Goal: Complete application form: Complete application form

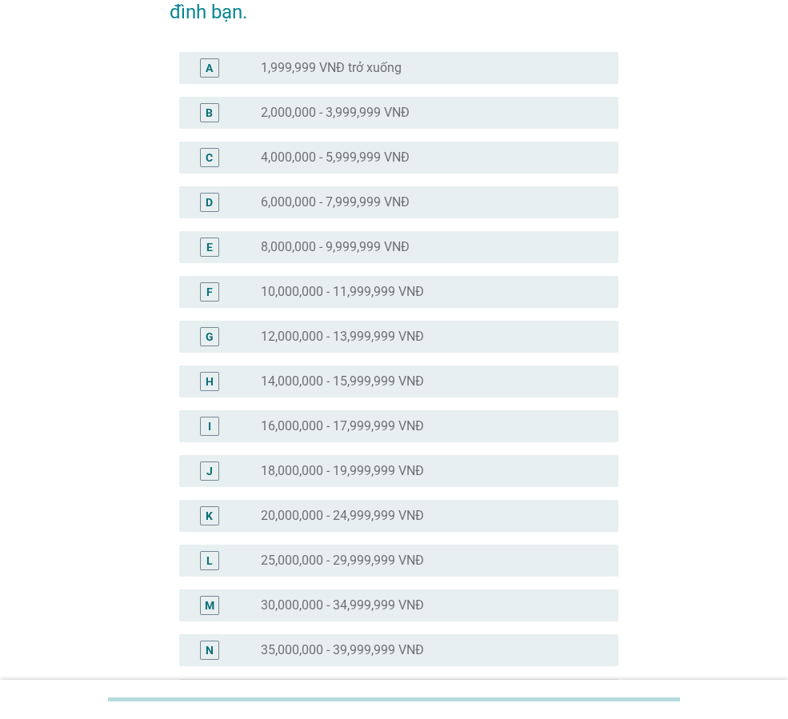
scroll to position [160, 0]
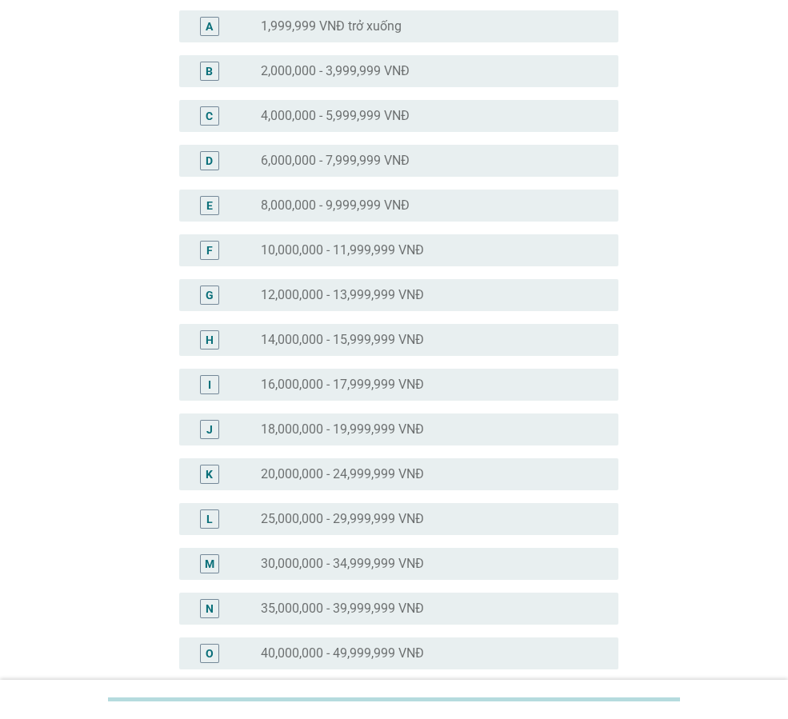
click at [366, 434] on label "18,000,000 - 19,999,999 VNĐ" at bounding box center [342, 430] width 163 height 16
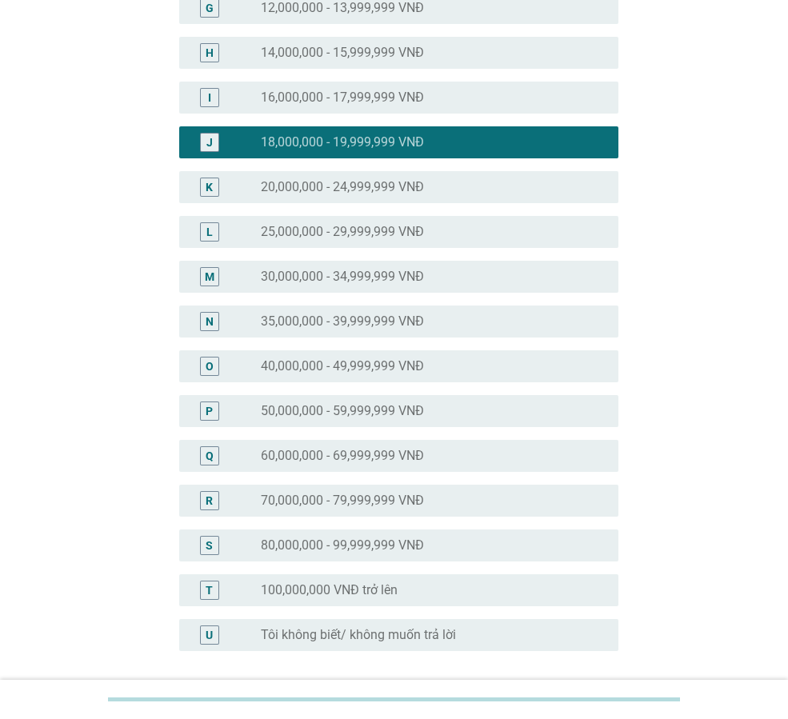
scroll to position [585, 0]
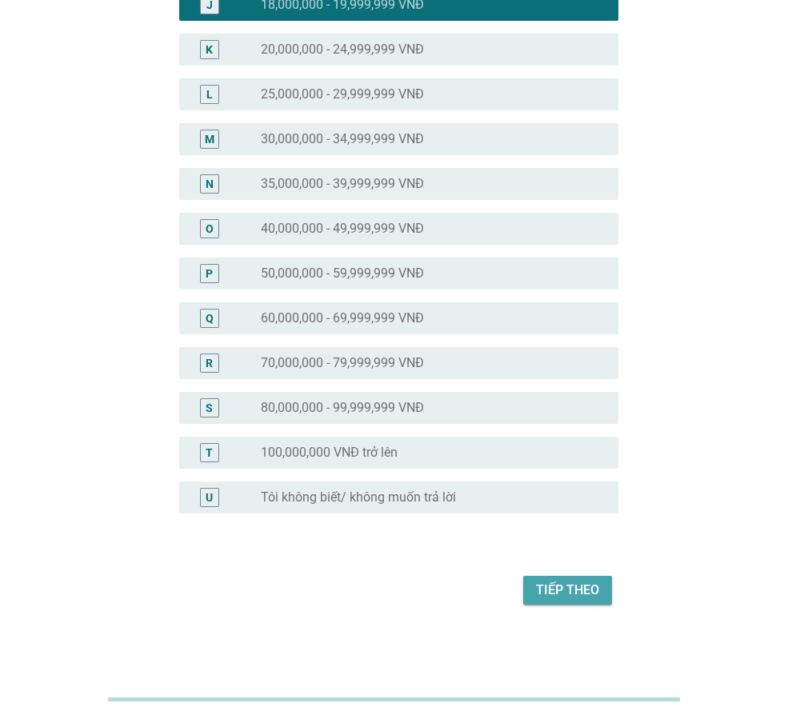
click at [565, 588] on div "Tiếp theo" at bounding box center [567, 590] width 63 height 19
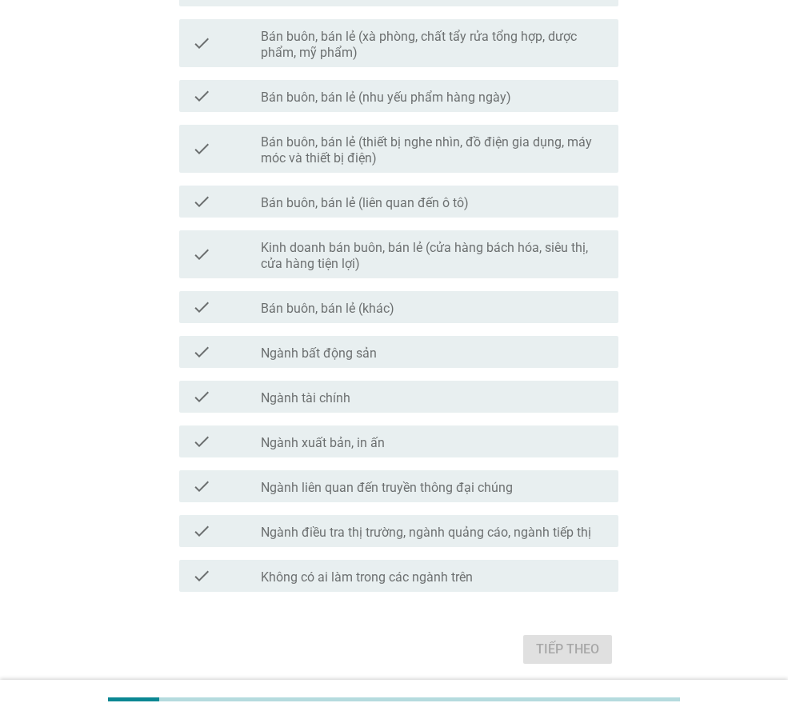
scroll to position [640, 0]
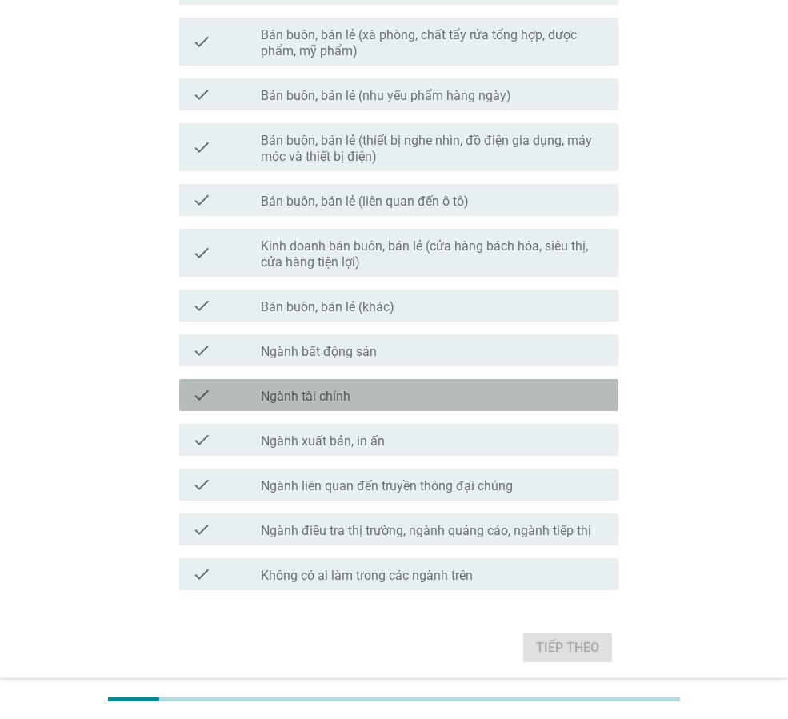
click at [352, 406] on div "check check_box_outline_blank Ngành tài chính" at bounding box center [398, 395] width 439 height 32
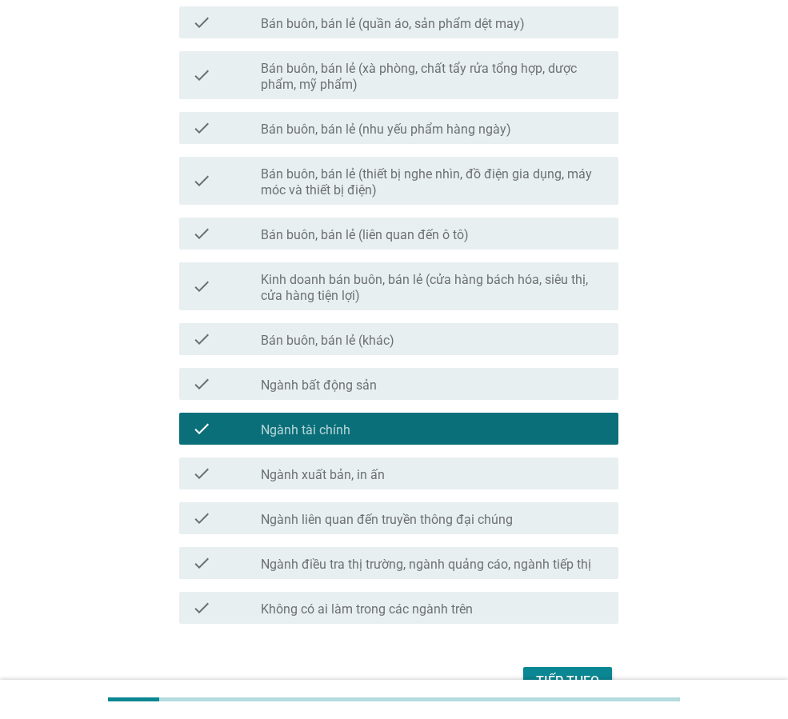
scroll to position [698, 0]
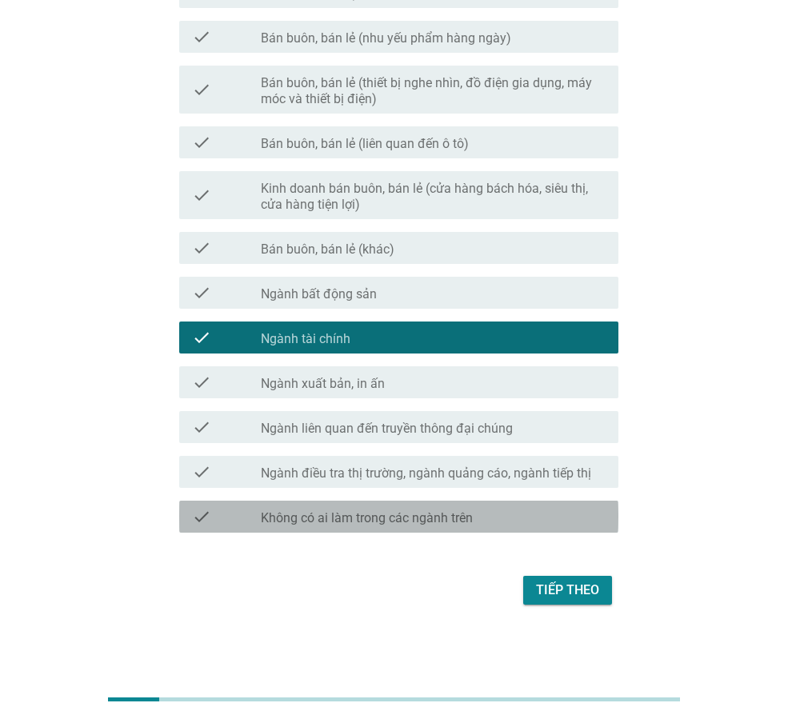
click at [291, 519] on label "Không có ai làm trong các ngành trên" at bounding box center [367, 519] width 212 height 16
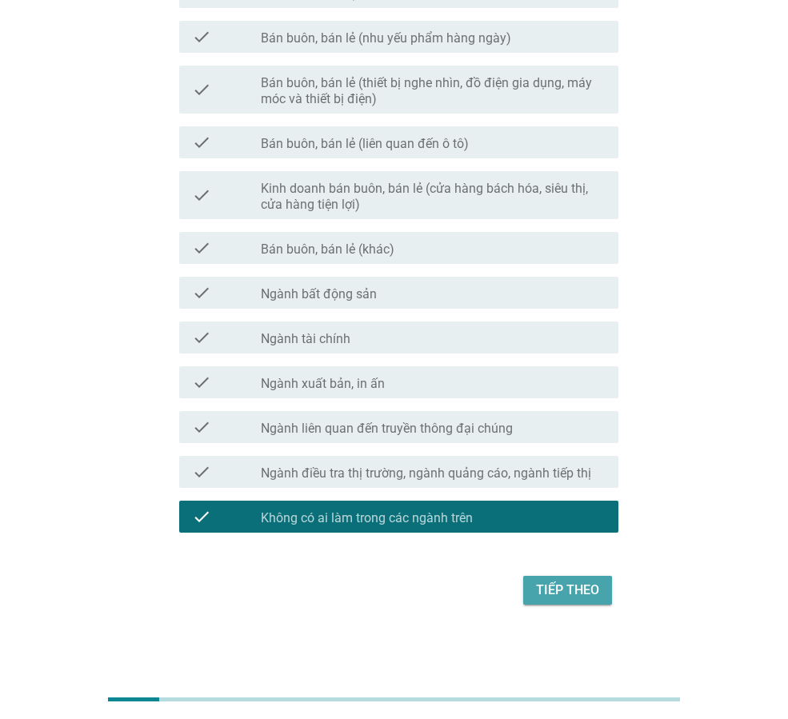
click at [588, 584] on div "Tiếp theo" at bounding box center [567, 590] width 63 height 19
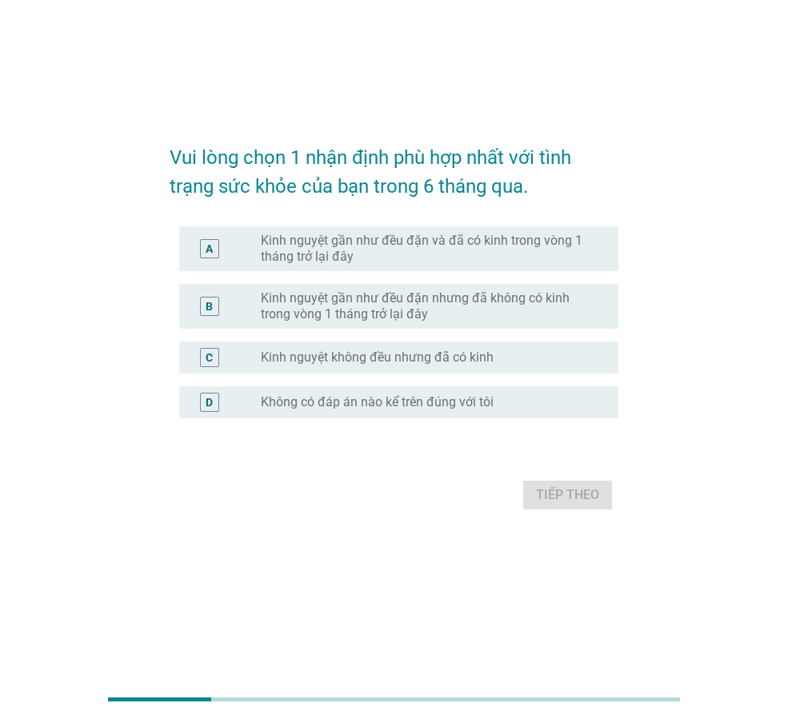
scroll to position [0, 0]
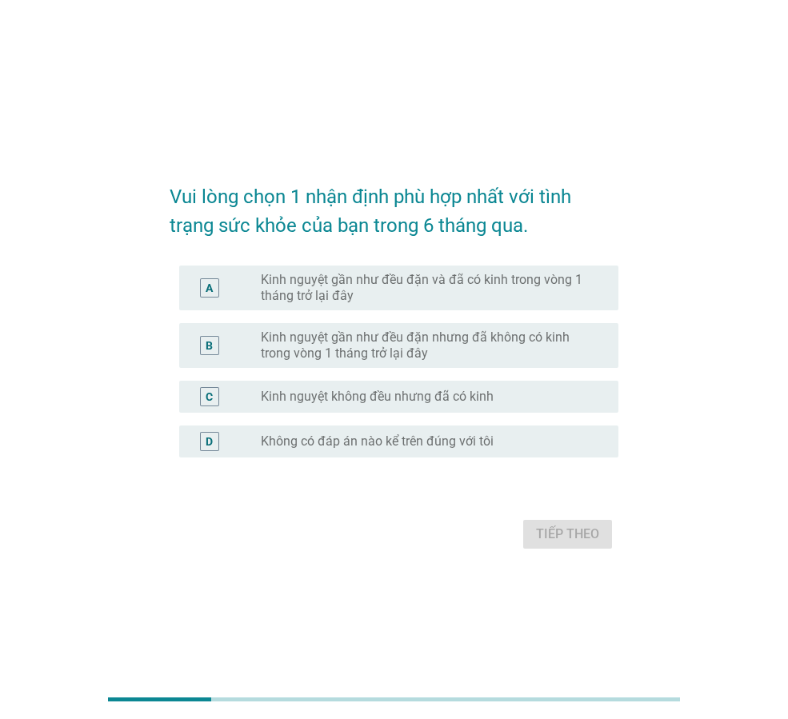
click at [363, 290] on label "Kinh nguyệt gần như đều đặn và đã có kinh trong vòng 1 tháng trở lại đây" at bounding box center [427, 288] width 332 height 32
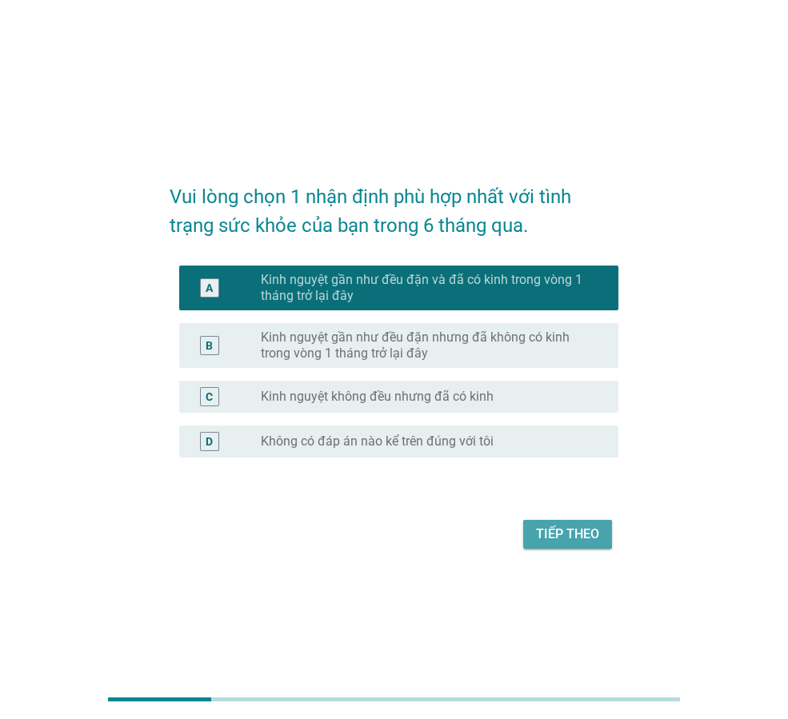
click at [573, 531] on div "Tiếp theo" at bounding box center [567, 534] width 63 height 19
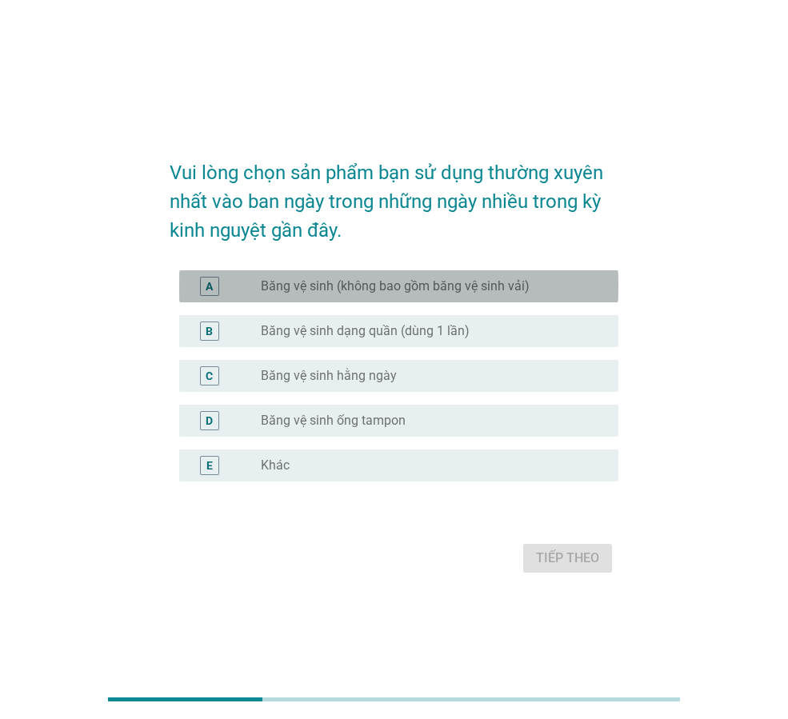
click at [558, 287] on div "radio_button_unchecked Băng vệ sinh (không bao gồm băng vệ sinh vải)" at bounding box center [427, 287] width 332 height 16
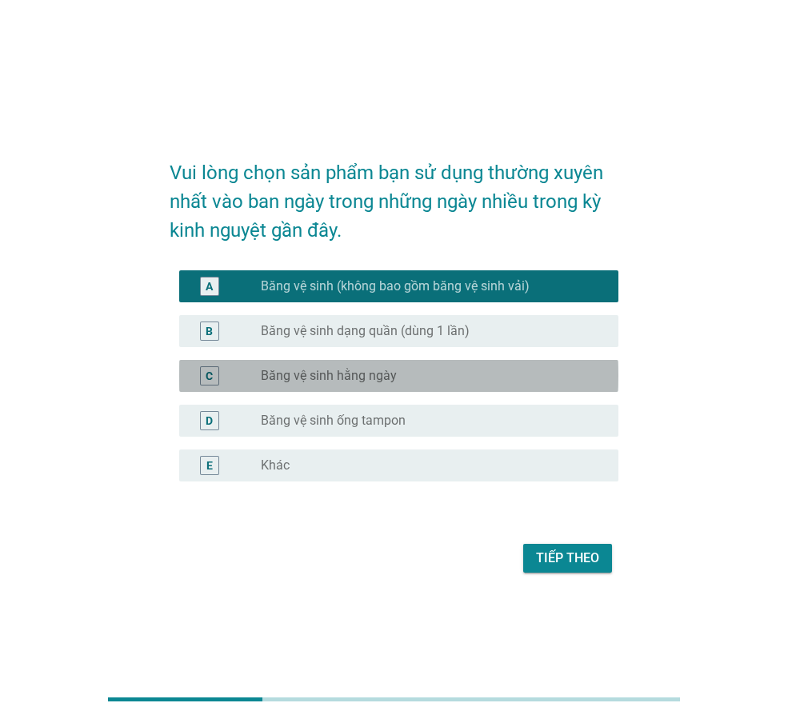
click at [563, 376] on div "radio_button_unchecked Băng vệ sinh hằng ngày" at bounding box center [427, 376] width 332 height 16
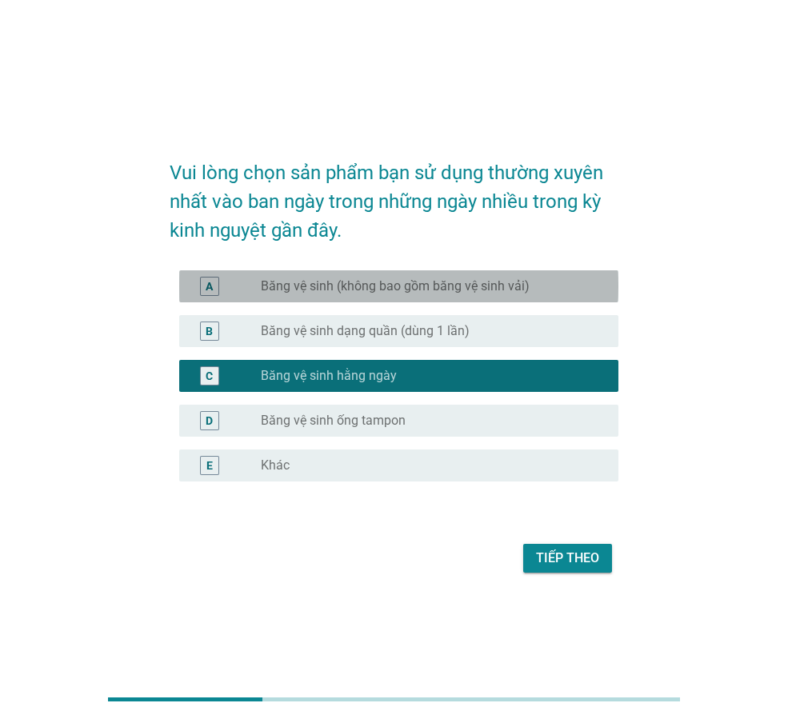
click at [560, 288] on div "radio_button_unchecked Băng vệ sinh (không bao gồm băng vệ sinh vải)" at bounding box center [427, 287] width 332 height 16
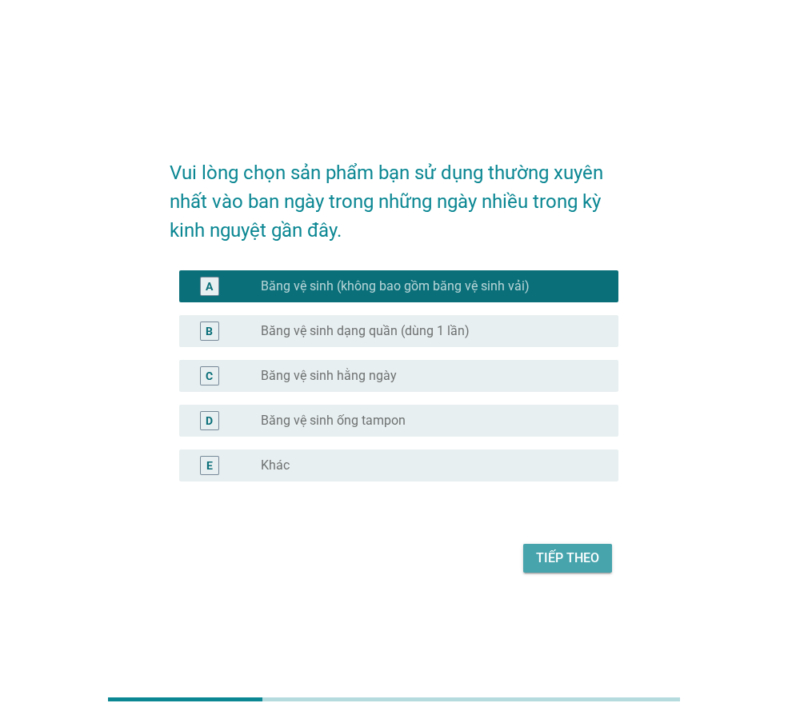
click at [573, 560] on div "Tiếp theo" at bounding box center [567, 558] width 63 height 19
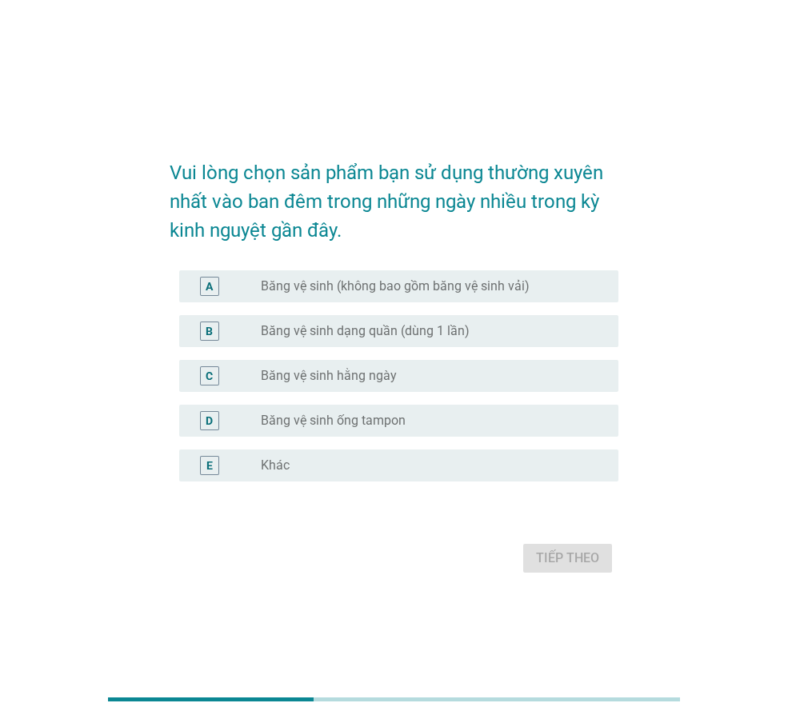
click at [543, 374] on div "radio_button_unchecked Băng vệ sinh hằng ngày" at bounding box center [427, 376] width 332 height 16
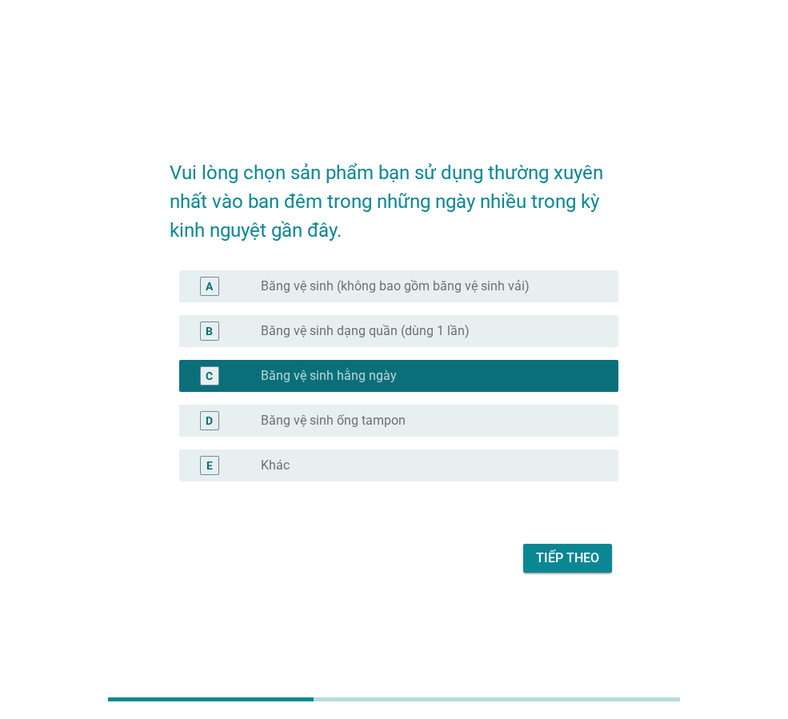
click at [589, 561] on div "Tiếp theo" at bounding box center [567, 558] width 63 height 19
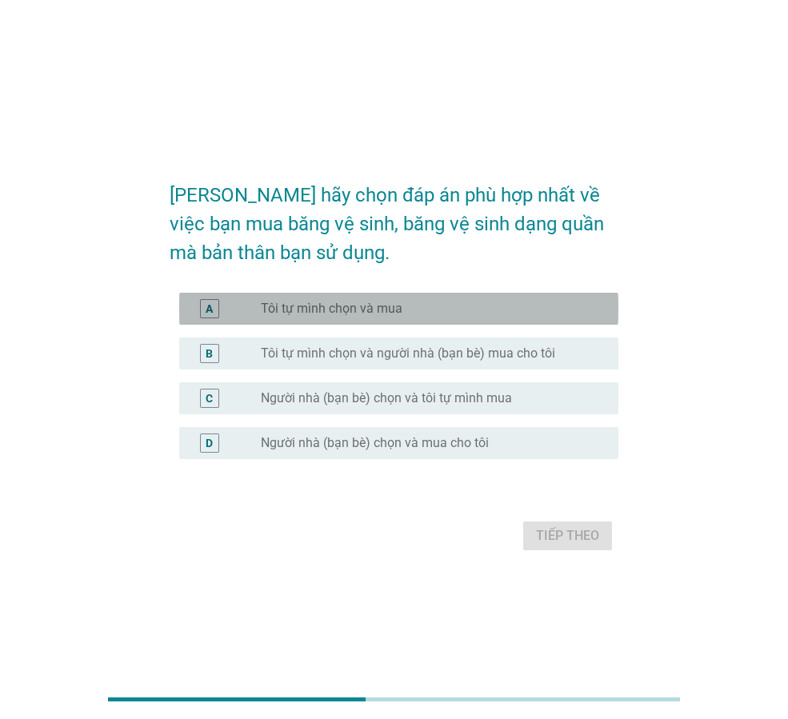
click at [516, 306] on div "radio_button_unchecked Tôi tự mình chọn và mua" at bounding box center [427, 309] width 332 height 16
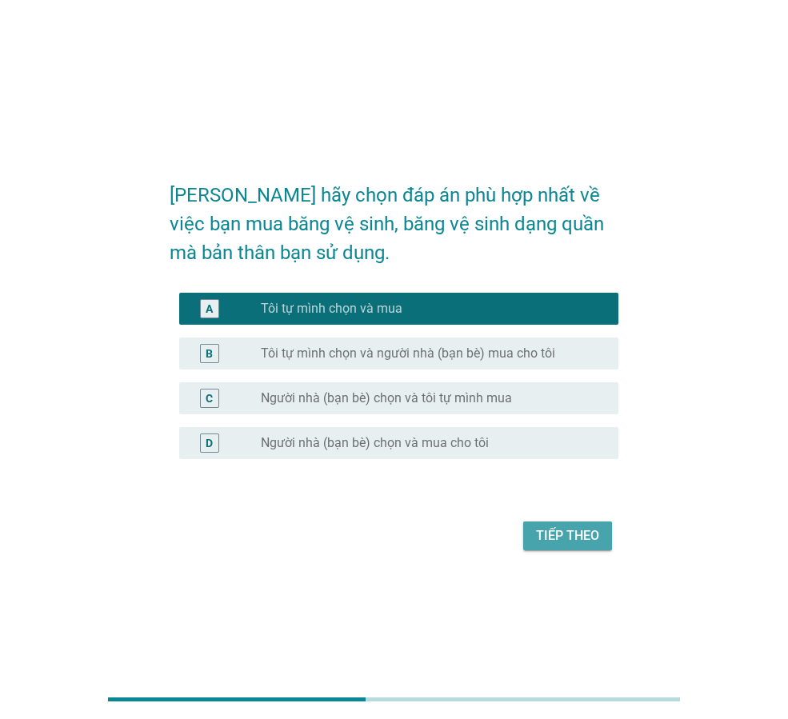
click at [575, 537] on div "Tiếp theo" at bounding box center [567, 536] width 63 height 19
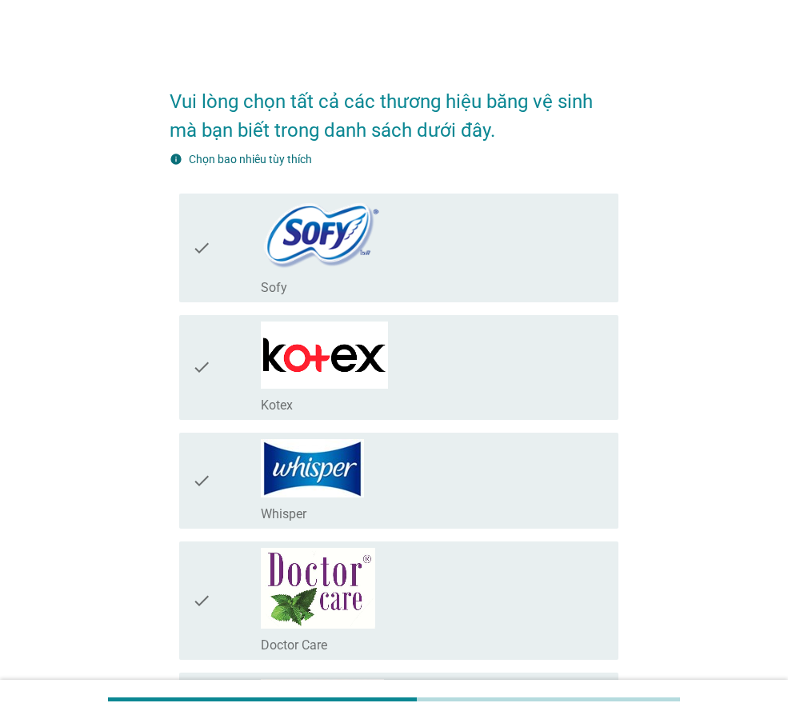
click at [415, 360] on div "check_box_outline_blank Kotex" at bounding box center [433, 368] width 345 height 92
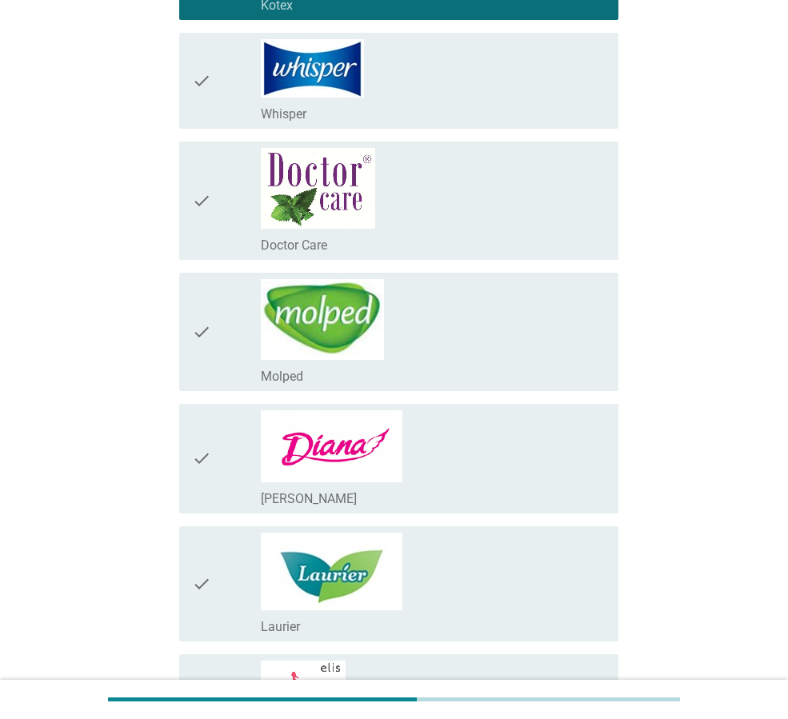
click at [442, 468] on div "check_box_outline_blank [PERSON_NAME]" at bounding box center [433, 459] width 345 height 97
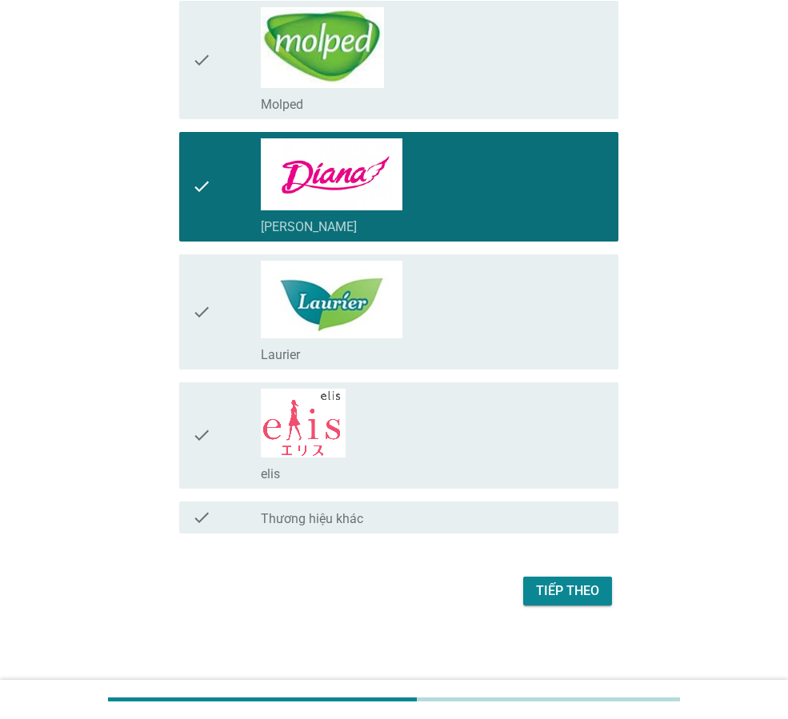
scroll to position [673, 0]
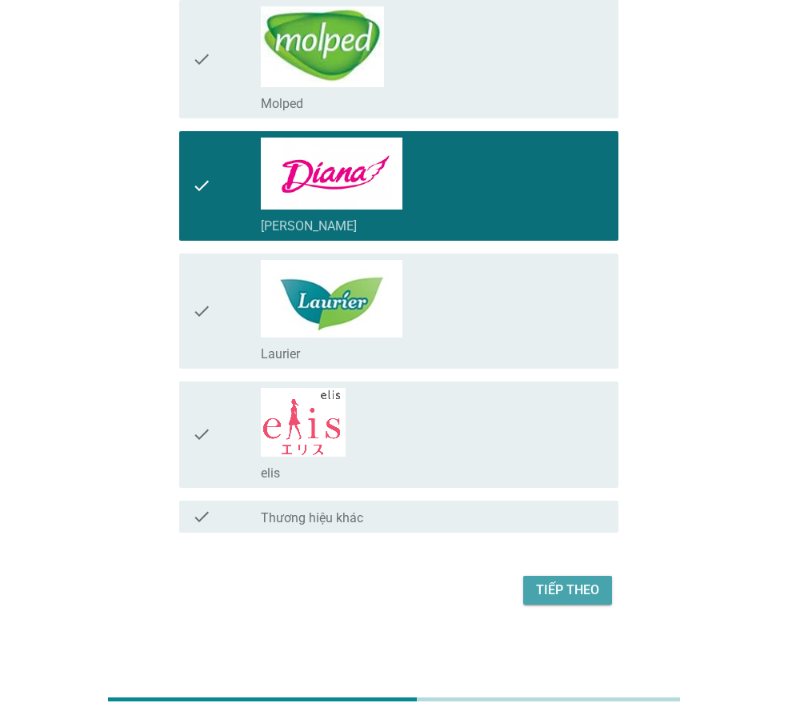
click at [567, 591] on div "Tiếp theo" at bounding box center [567, 590] width 63 height 19
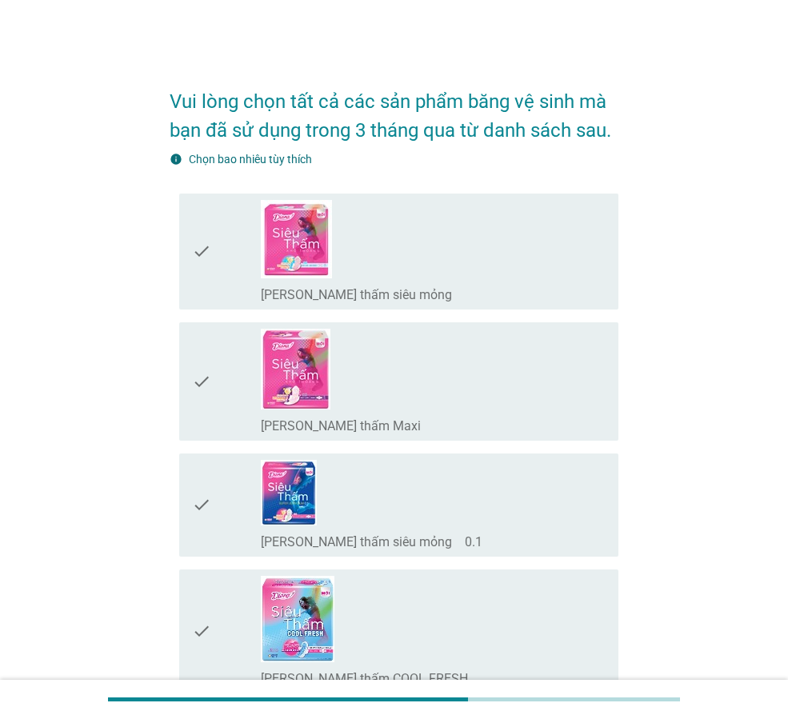
scroll to position [80, 0]
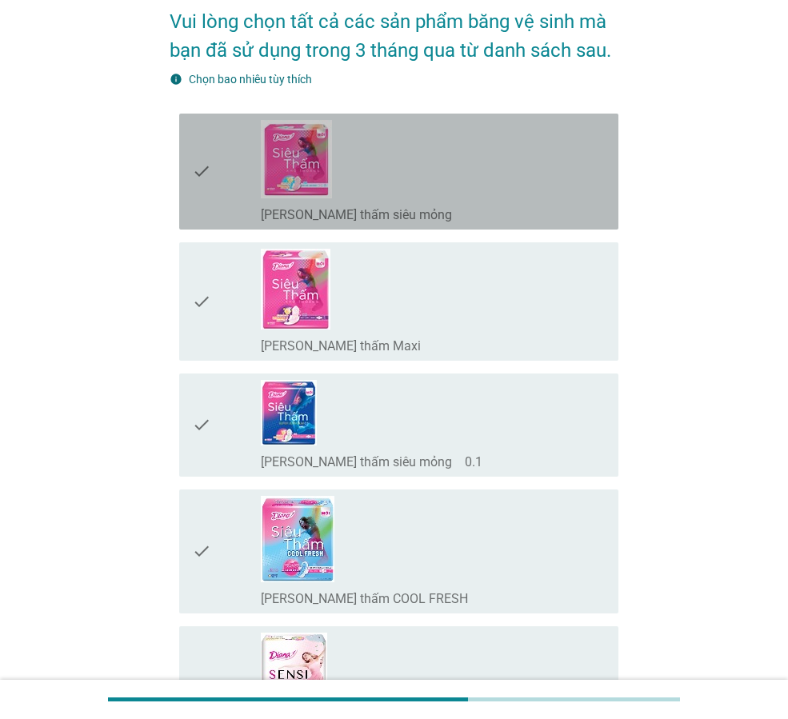
click at [483, 165] on div "check_box_outline_blank [PERSON_NAME] thấm siêu mỏng" at bounding box center [433, 171] width 345 height 103
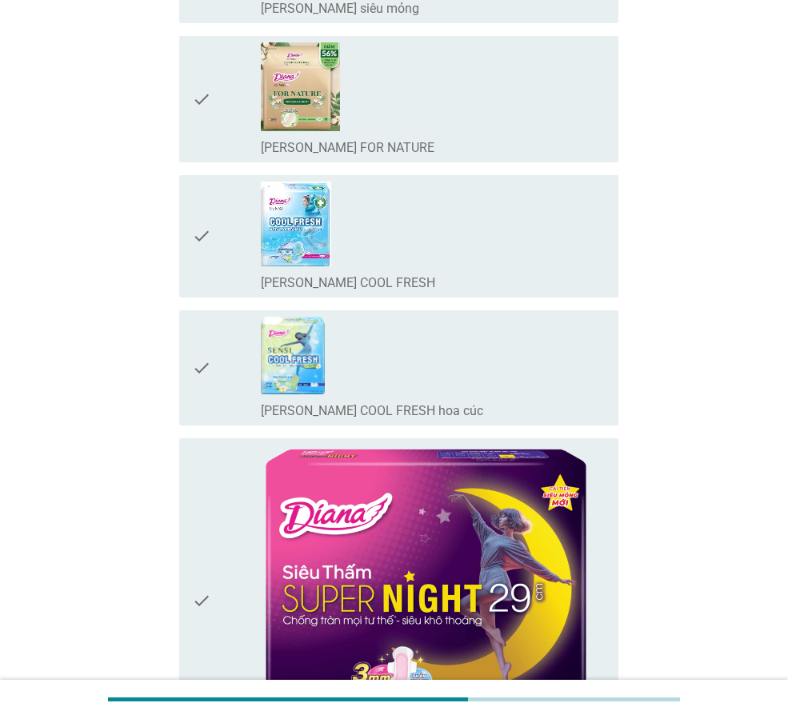
scroll to position [880, 0]
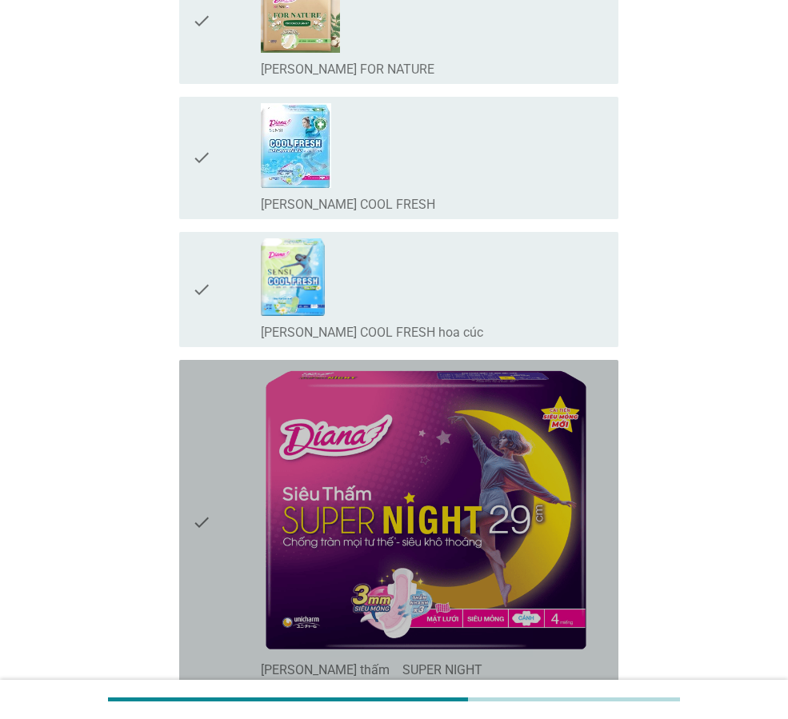
click at [473, 491] on img at bounding box center [425, 511] width 328 height 288
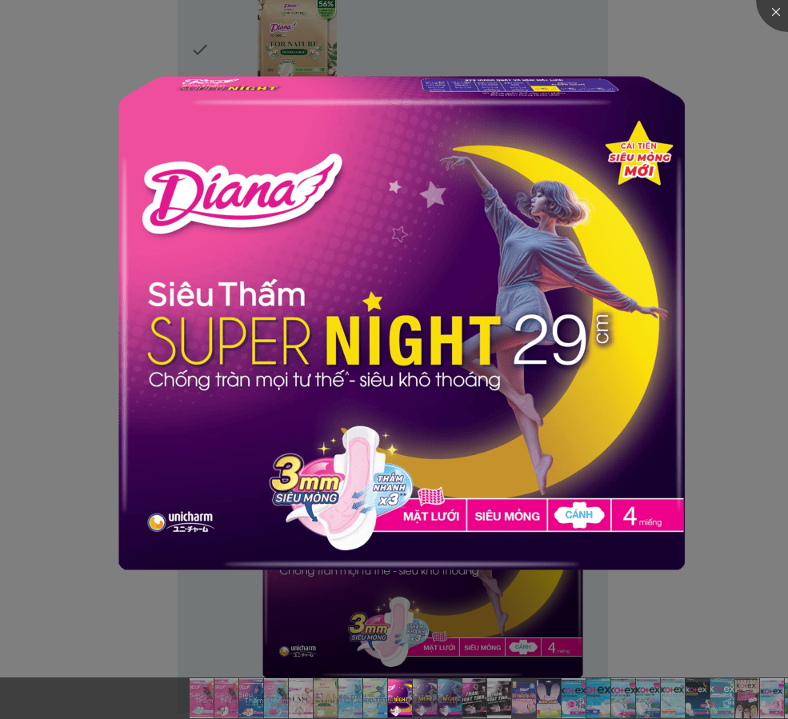
click at [703, 605] on div at bounding box center [394, 359] width 788 height 719
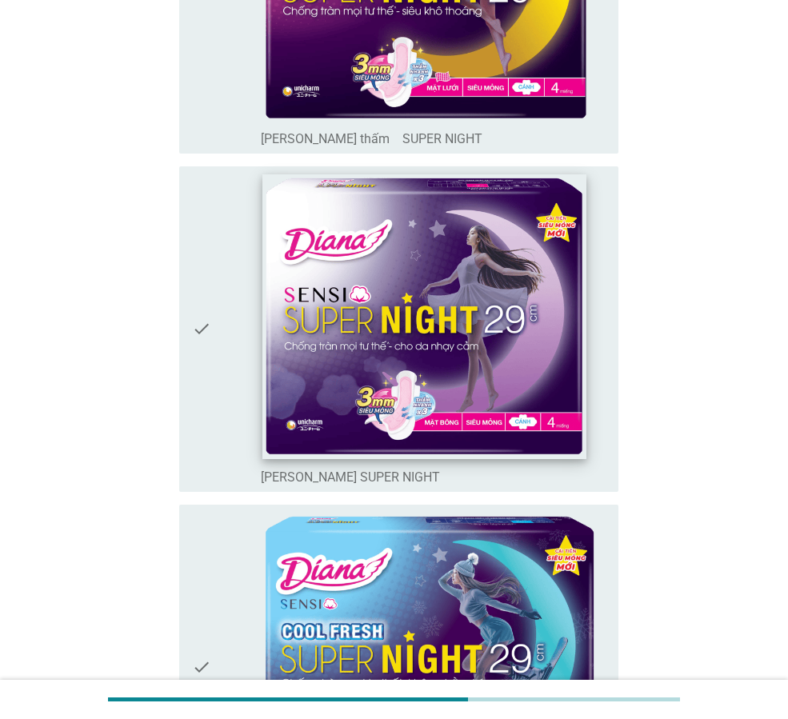
scroll to position [1441, 0]
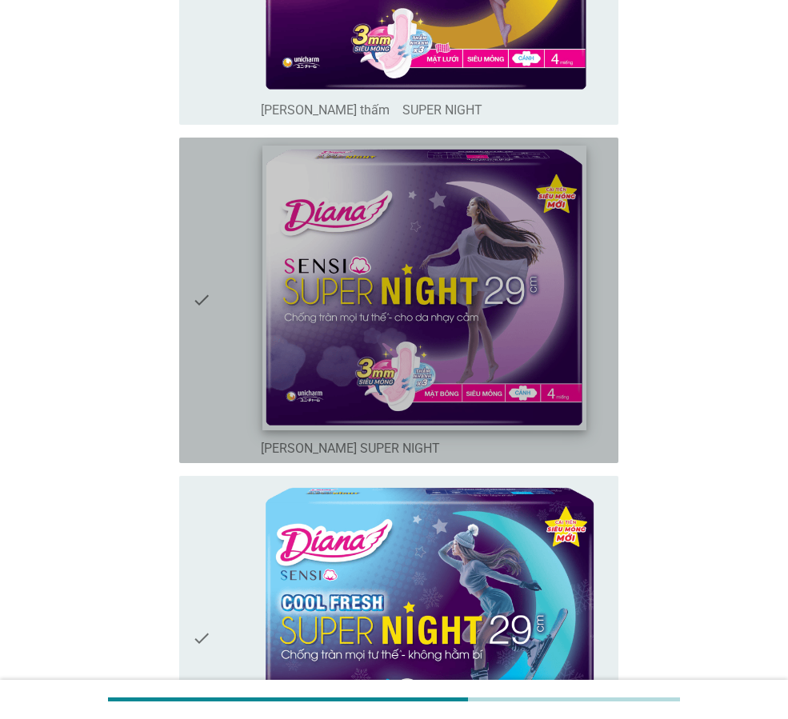
click at [503, 335] on img at bounding box center [425, 288] width 324 height 285
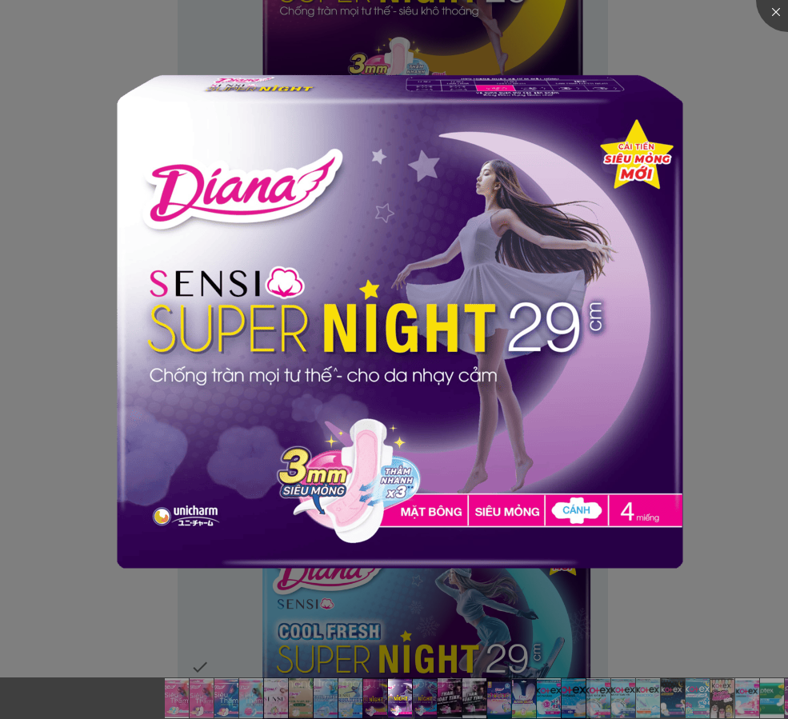
click at [729, 181] on div at bounding box center [394, 359] width 788 height 719
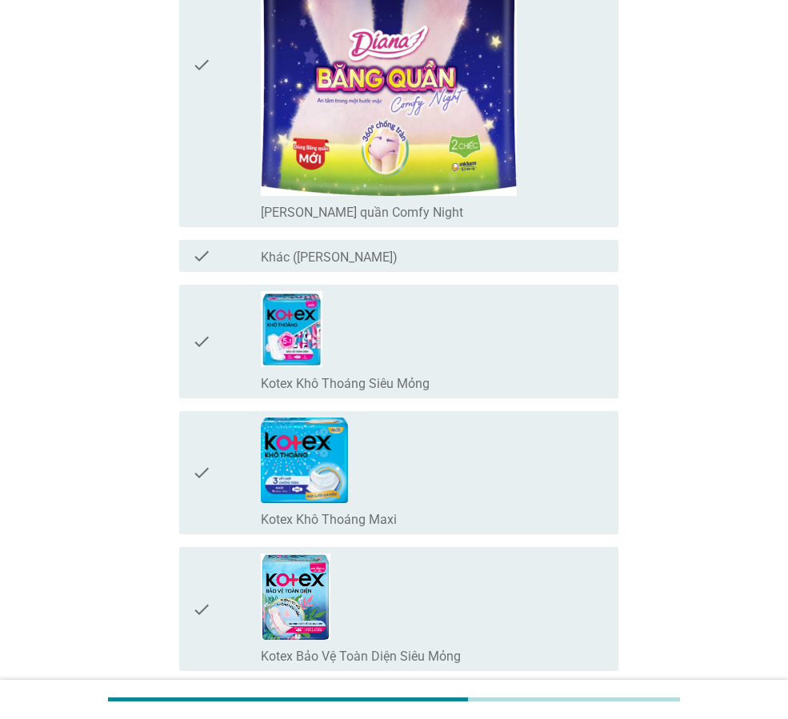
scroll to position [3121, 0]
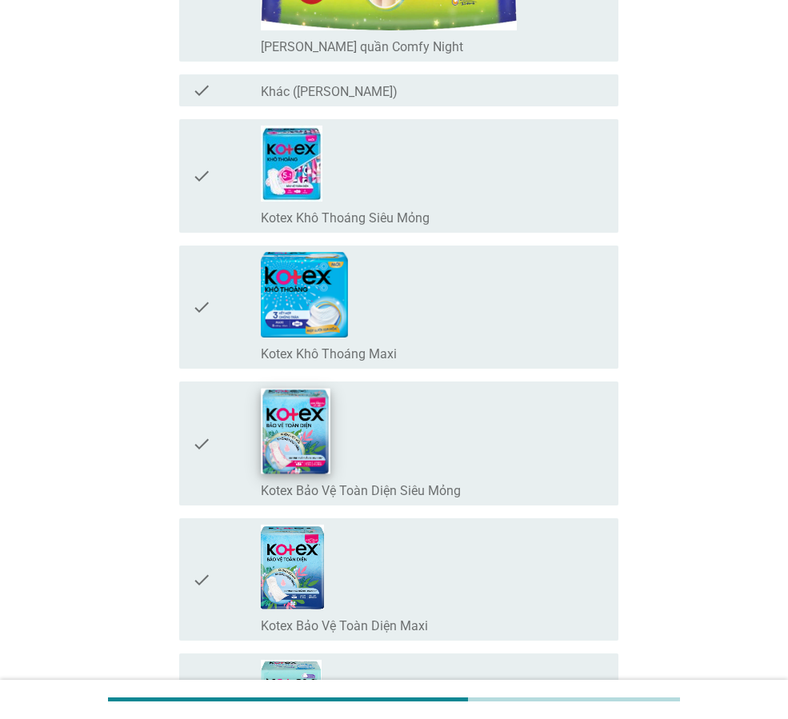
click at [315, 465] on img at bounding box center [296, 432] width 69 height 86
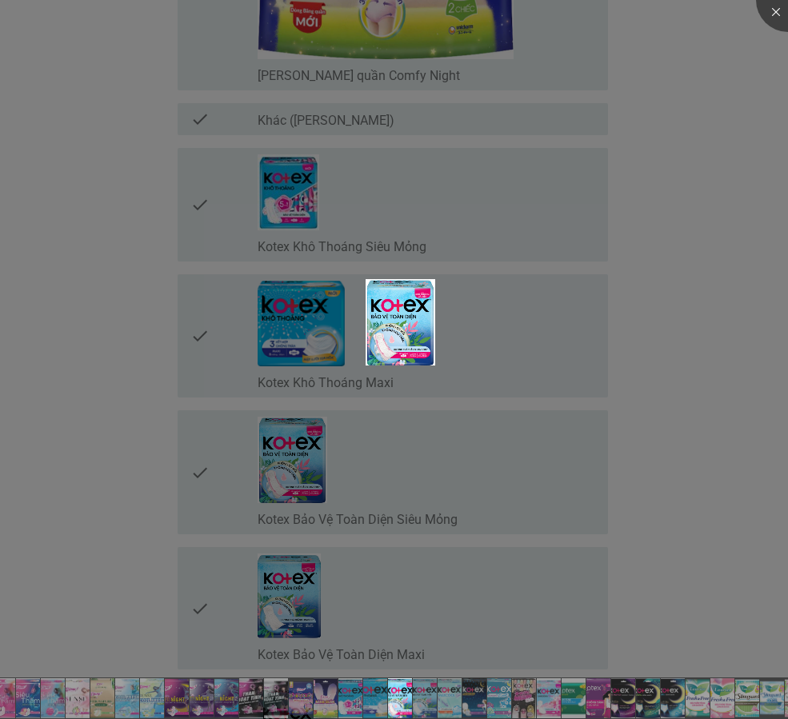
click at [709, 386] on div at bounding box center [394, 359] width 788 height 719
click at [243, 323] on div at bounding box center [394, 359] width 788 height 719
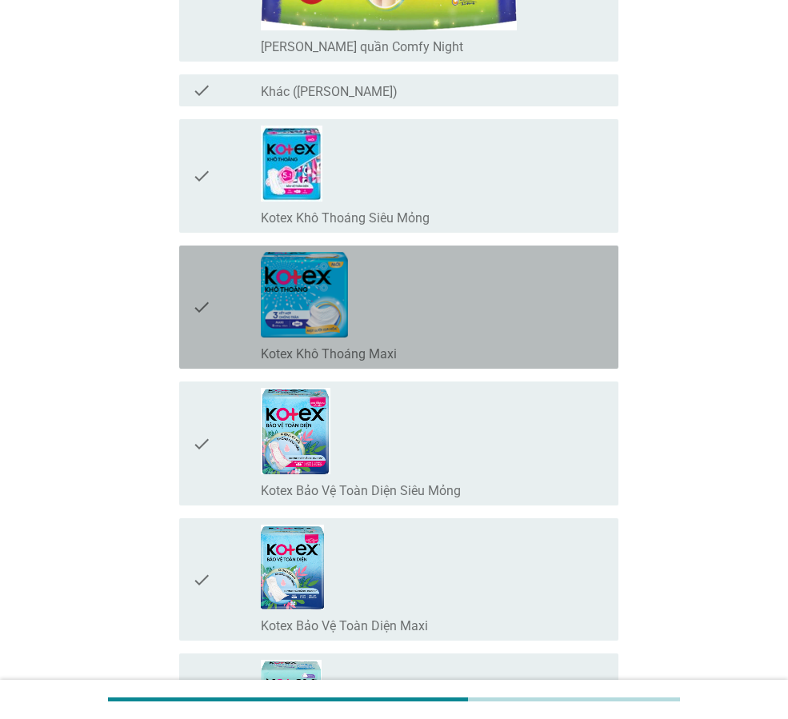
click at [226, 314] on div "check" at bounding box center [226, 307] width 69 height 110
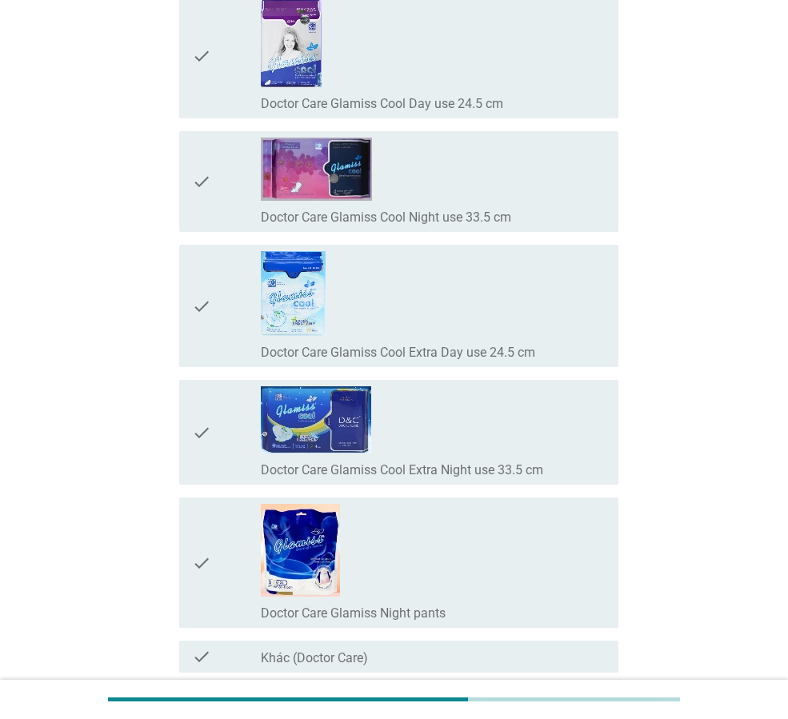
scroll to position [14397, 0]
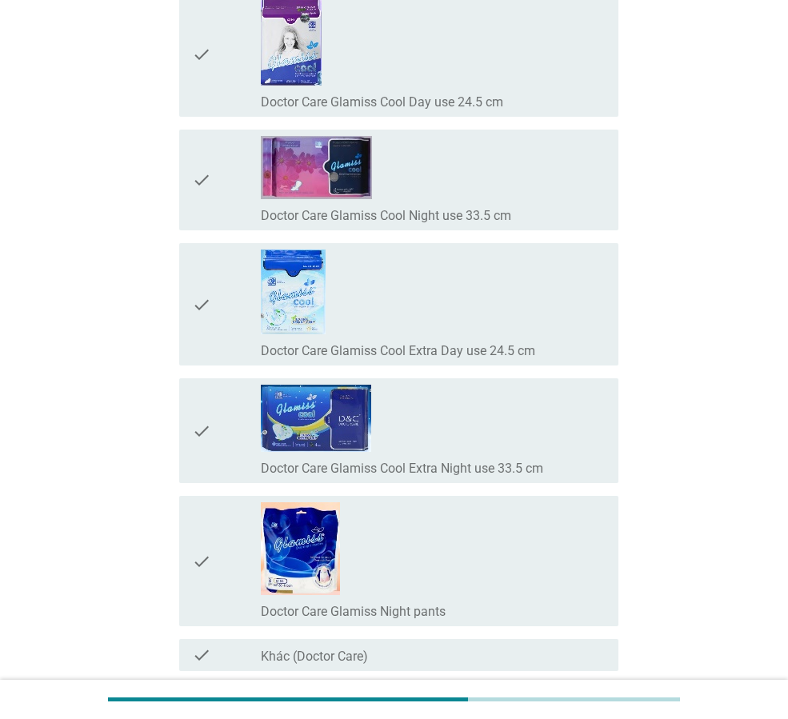
click at [391, 275] on div "check_box_outline_blank Doctor Care Glamiss Cool Extra Day use 24.5 cm" at bounding box center [433, 305] width 345 height 110
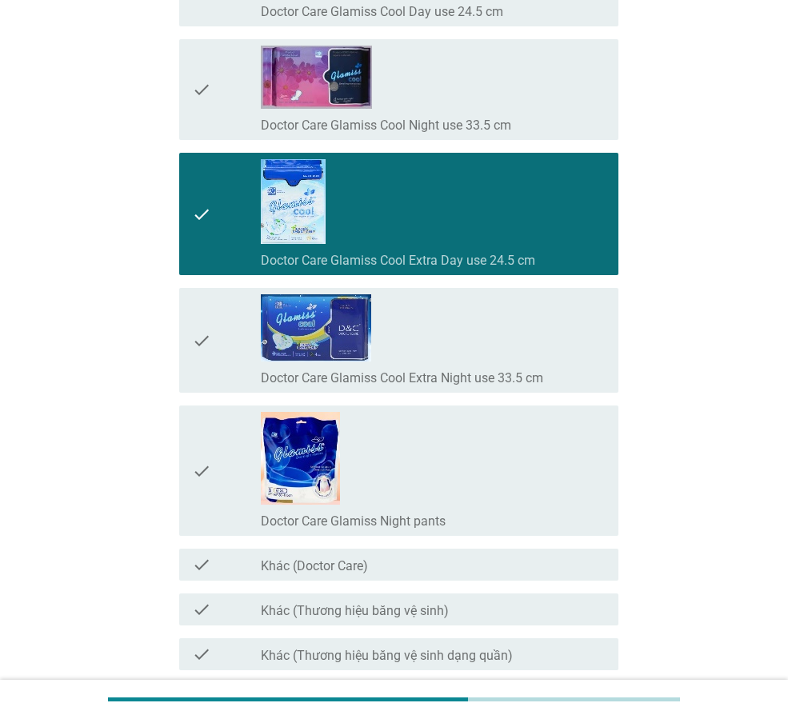
scroll to position [14626, 0]
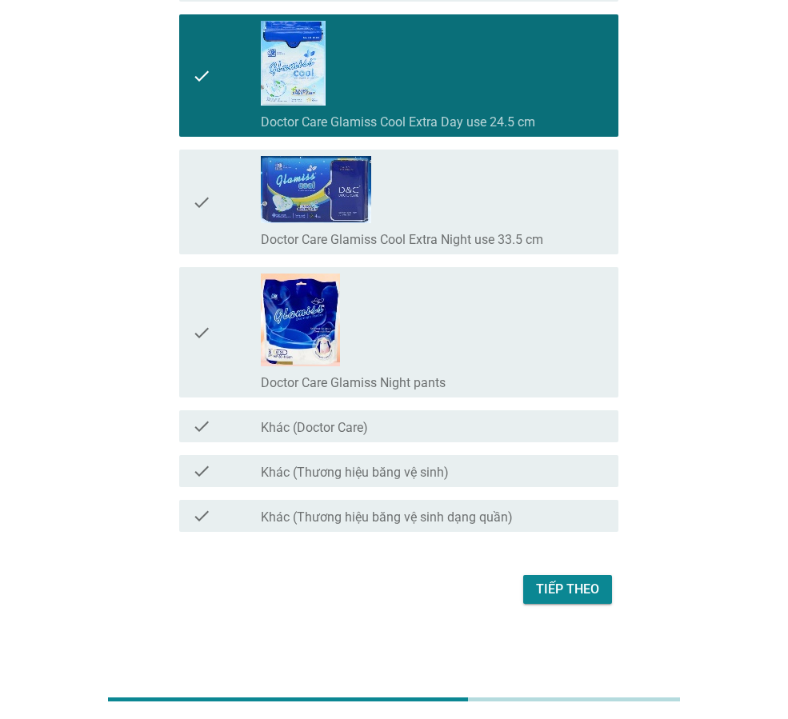
click at [575, 585] on div "Tiếp theo" at bounding box center [567, 589] width 63 height 19
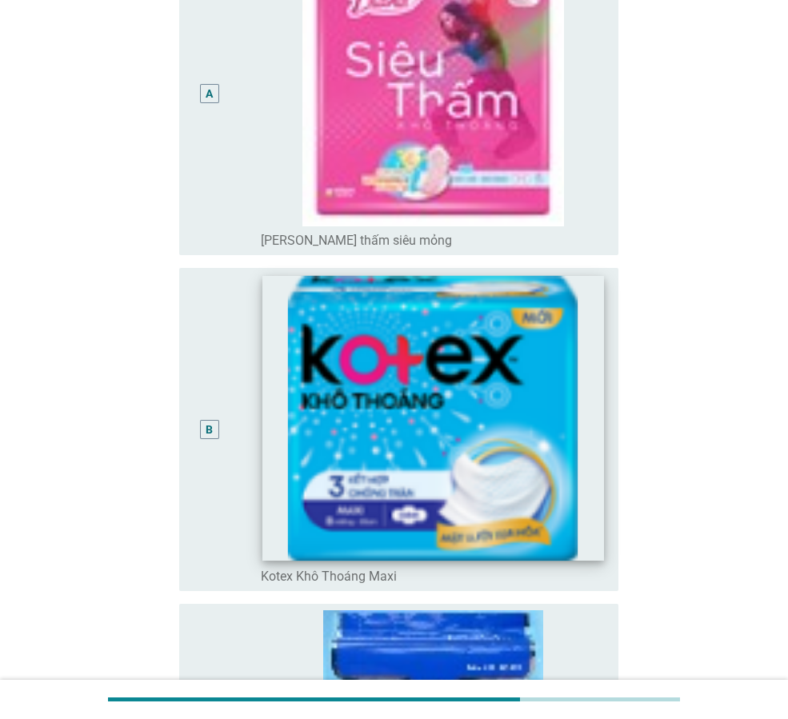
scroll to position [480, 0]
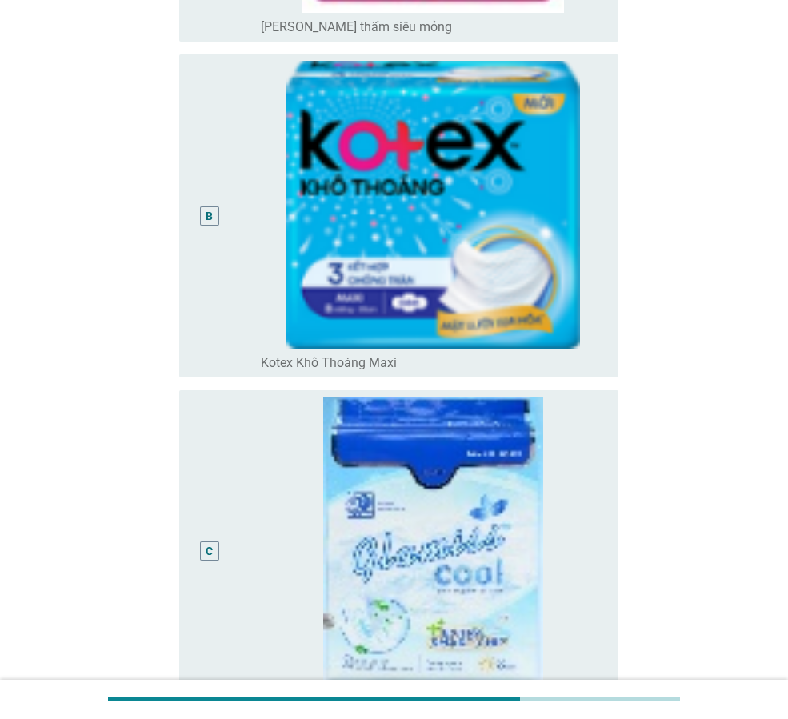
click at [209, 213] on div "B" at bounding box center [209, 215] width 7 height 17
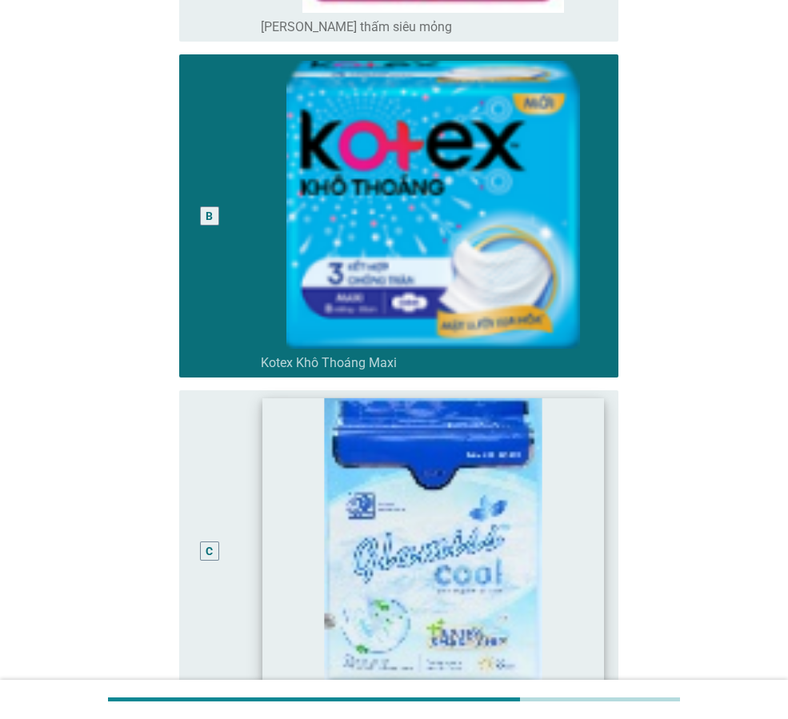
scroll to position [680, 0]
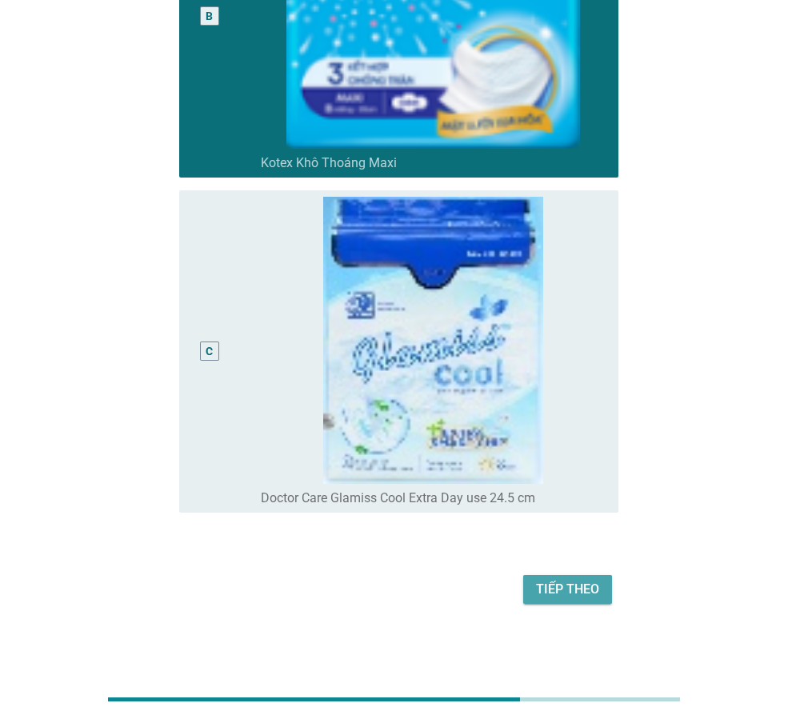
click at [551, 597] on div "Tiếp theo" at bounding box center [567, 589] width 63 height 19
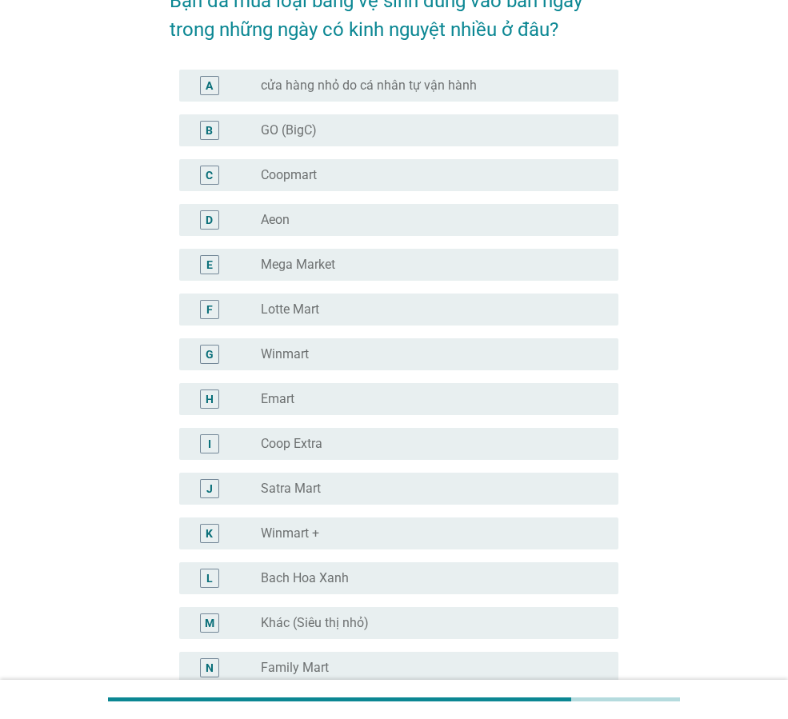
scroll to position [80, 0]
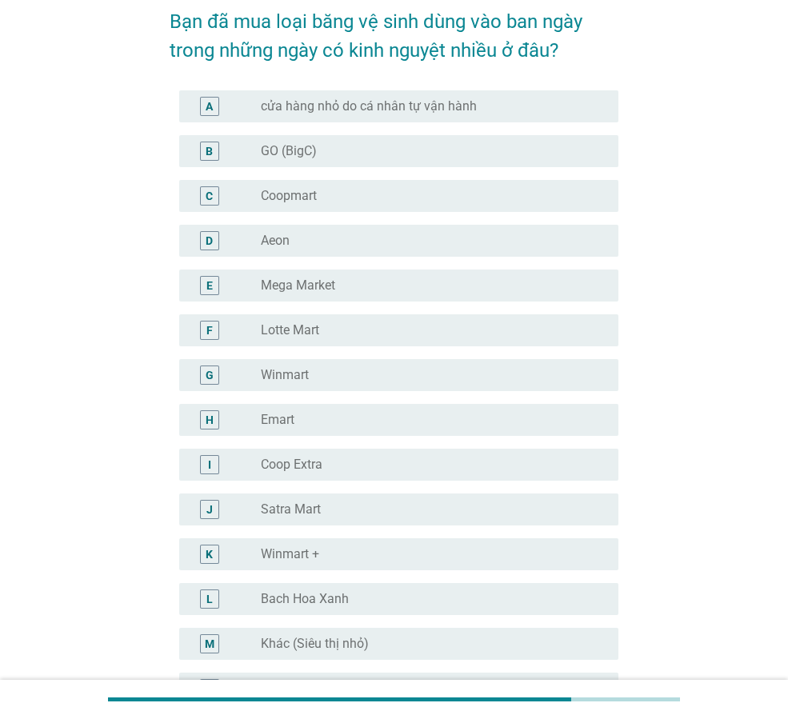
click at [374, 193] on div "radio_button_unchecked Coopmart" at bounding box center [427, 196] width 332 height 16
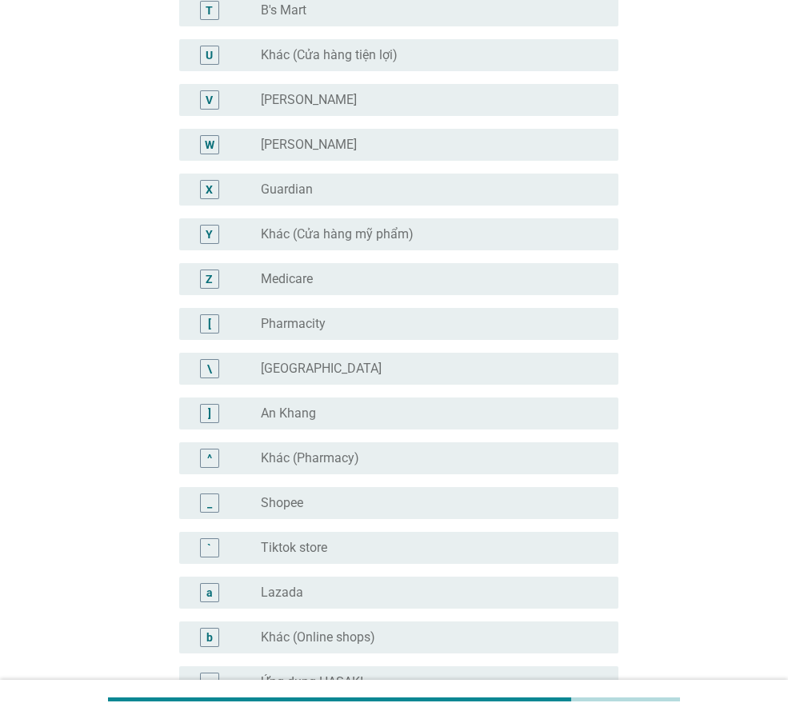
scroll to position [1040, 0]
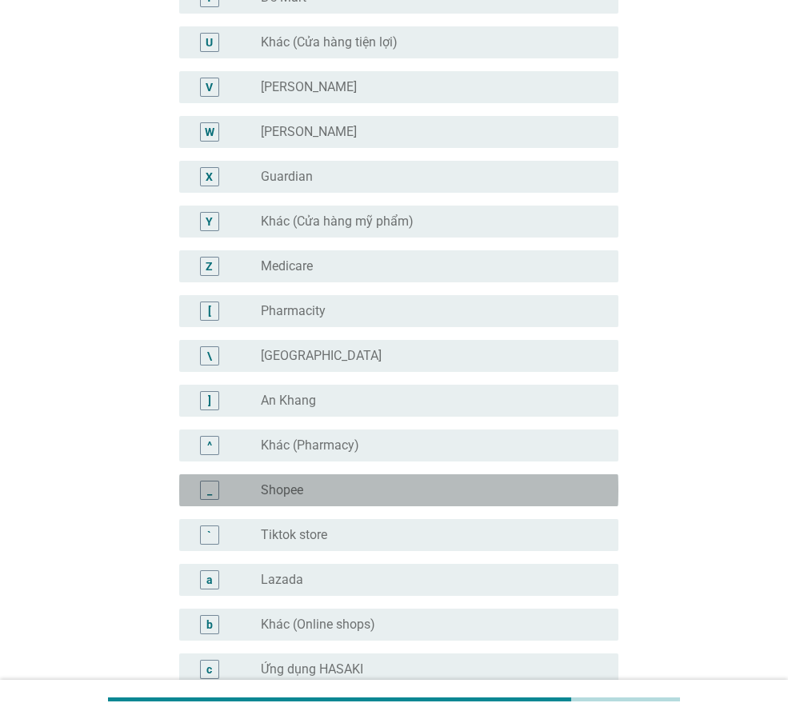
click at [335, 490] on div "radio_button_unchecked Shopee" at bounding box center [427, 491] width 332 height 16
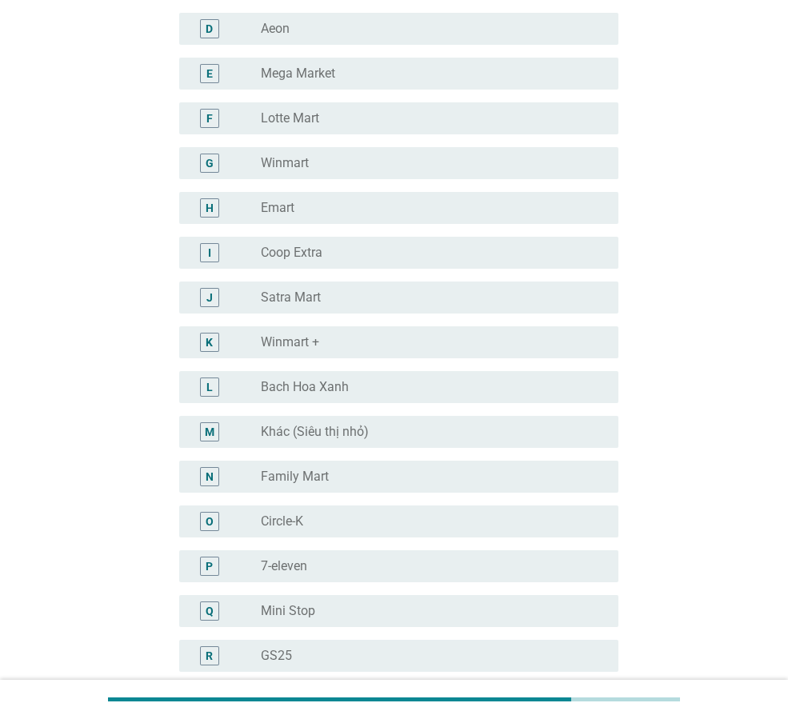
scroll to position [320, 0]
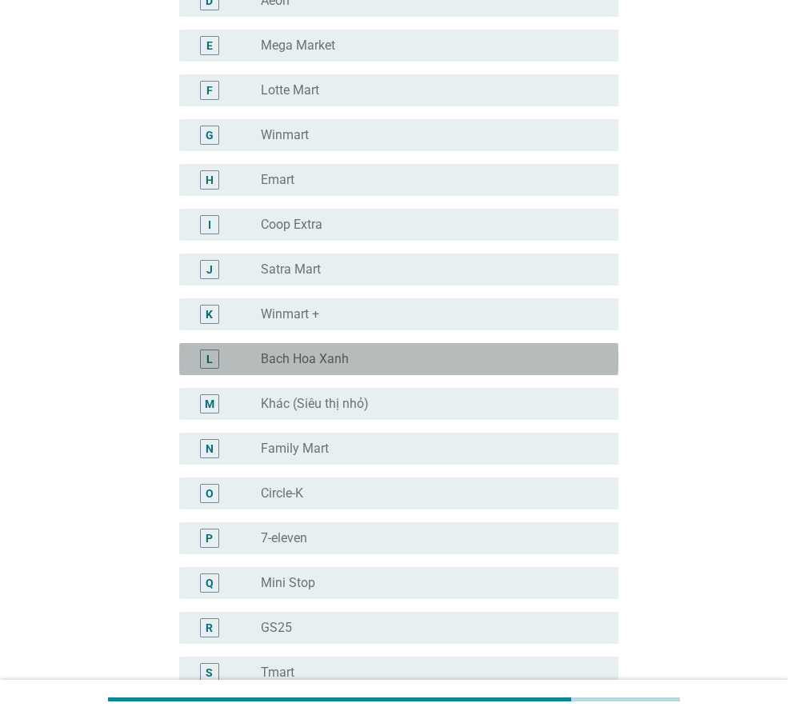
click at [371, 366] on div "radio_button_unchecked Bach Hoa Xanh" at bounding box center [427, 359] width 332 height 16
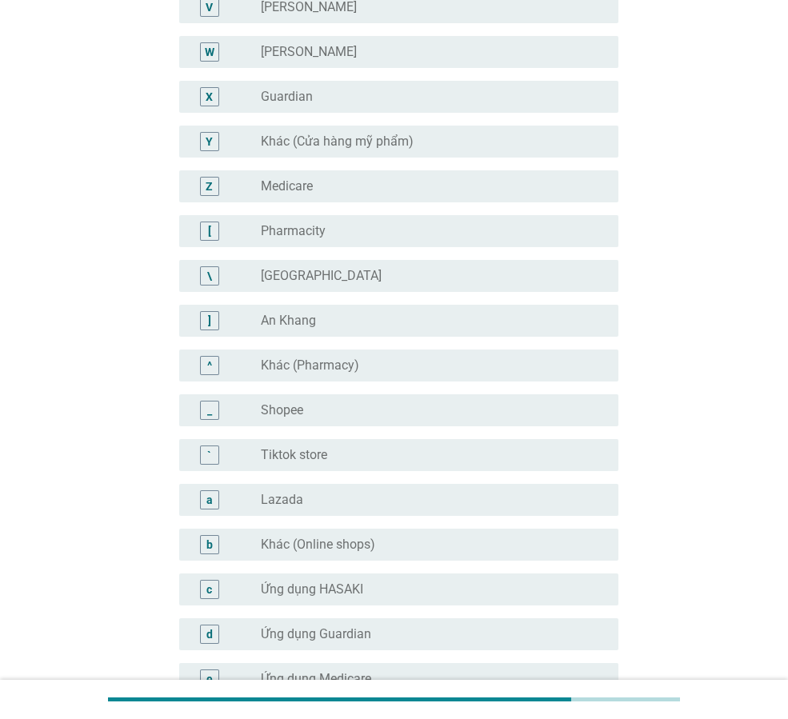
scroll to position [1437, 0]
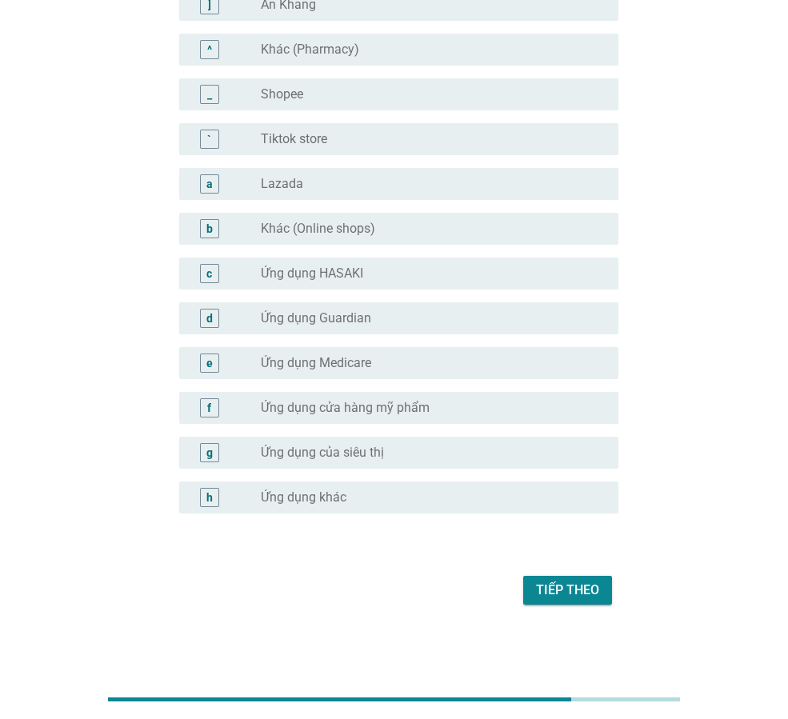
click at [562, 590] on div "Tiếp theo" at bounding box center [567, 590] width 63 height 19
